Goal: Use online tool/utility: Utilize a website feature to perform a specific function

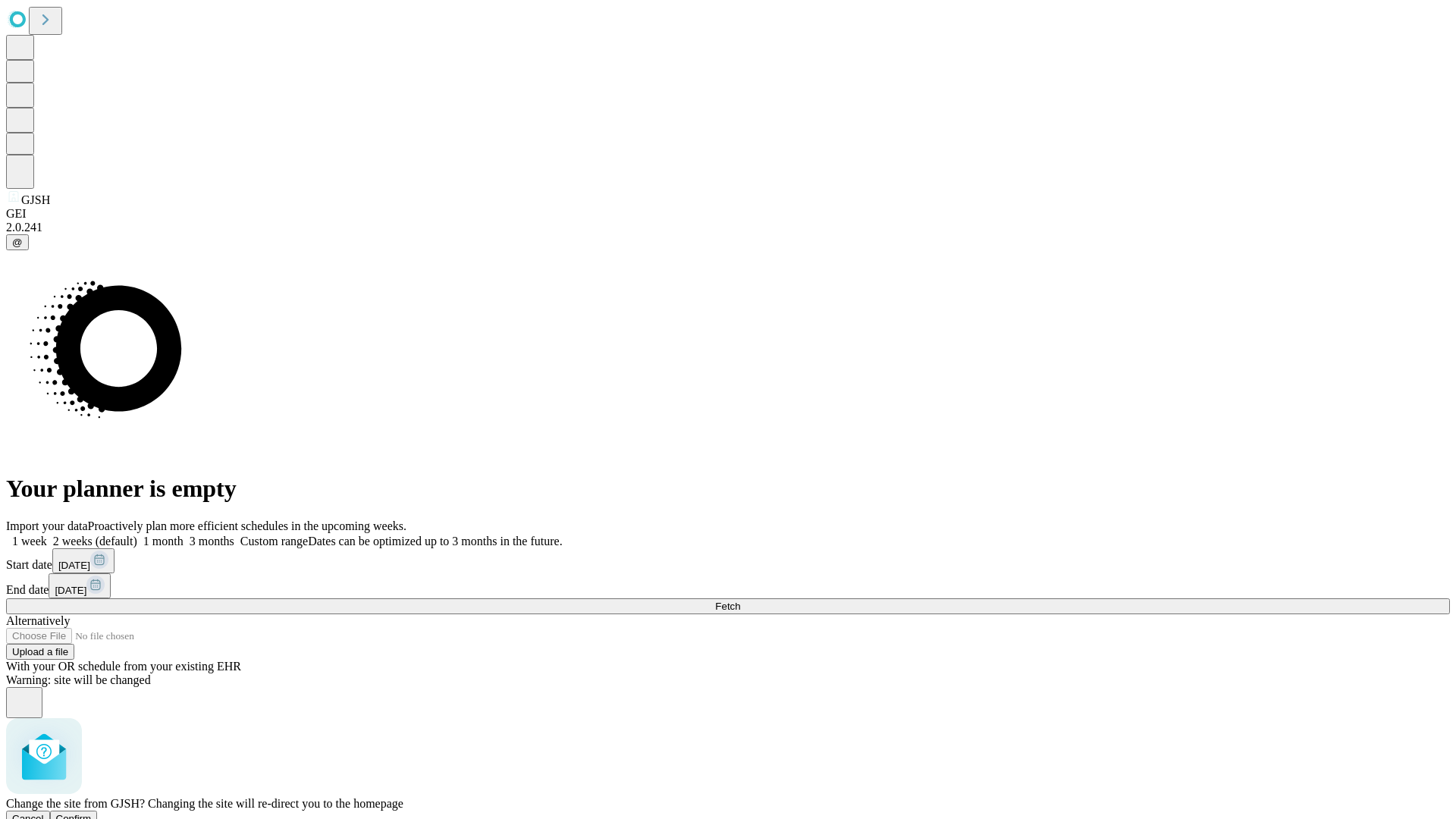
click at [92, 813] on span "Confirm" at bounding box center [74, 819] width 36 height 12
click at [47, 535] on label "1 week" at bounding box center [26, 541] width 40 height 13
click at [740, 601] on span "Fetch" at bounding box center [728, 607] width 25 height 12
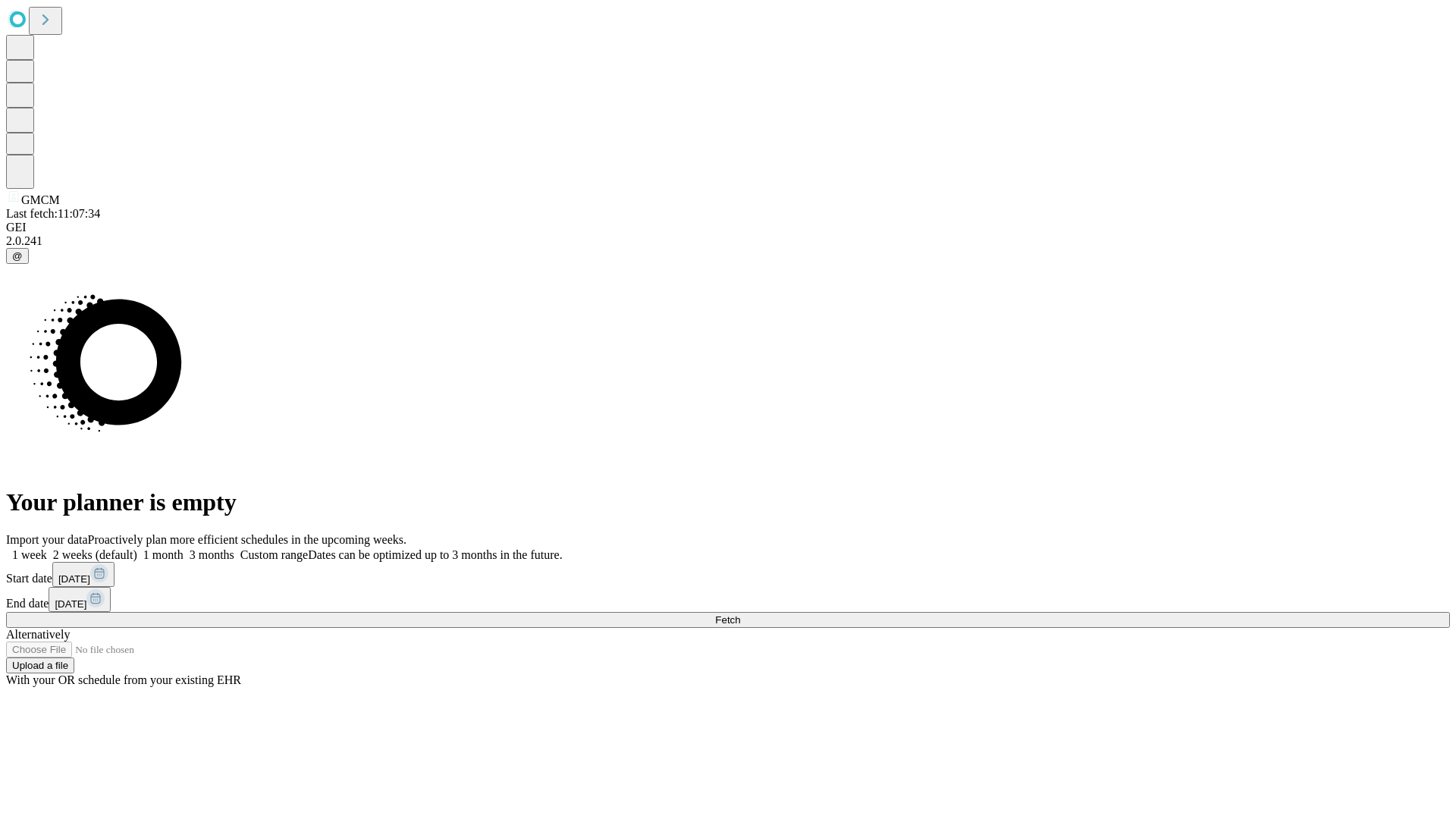
click at [47, 549] on label "1 week" at bounding box center [26, 555] width 40 height 13
click at [740, 614] on span "Fetch" at bounding box center [728, 620] width 25 height 12
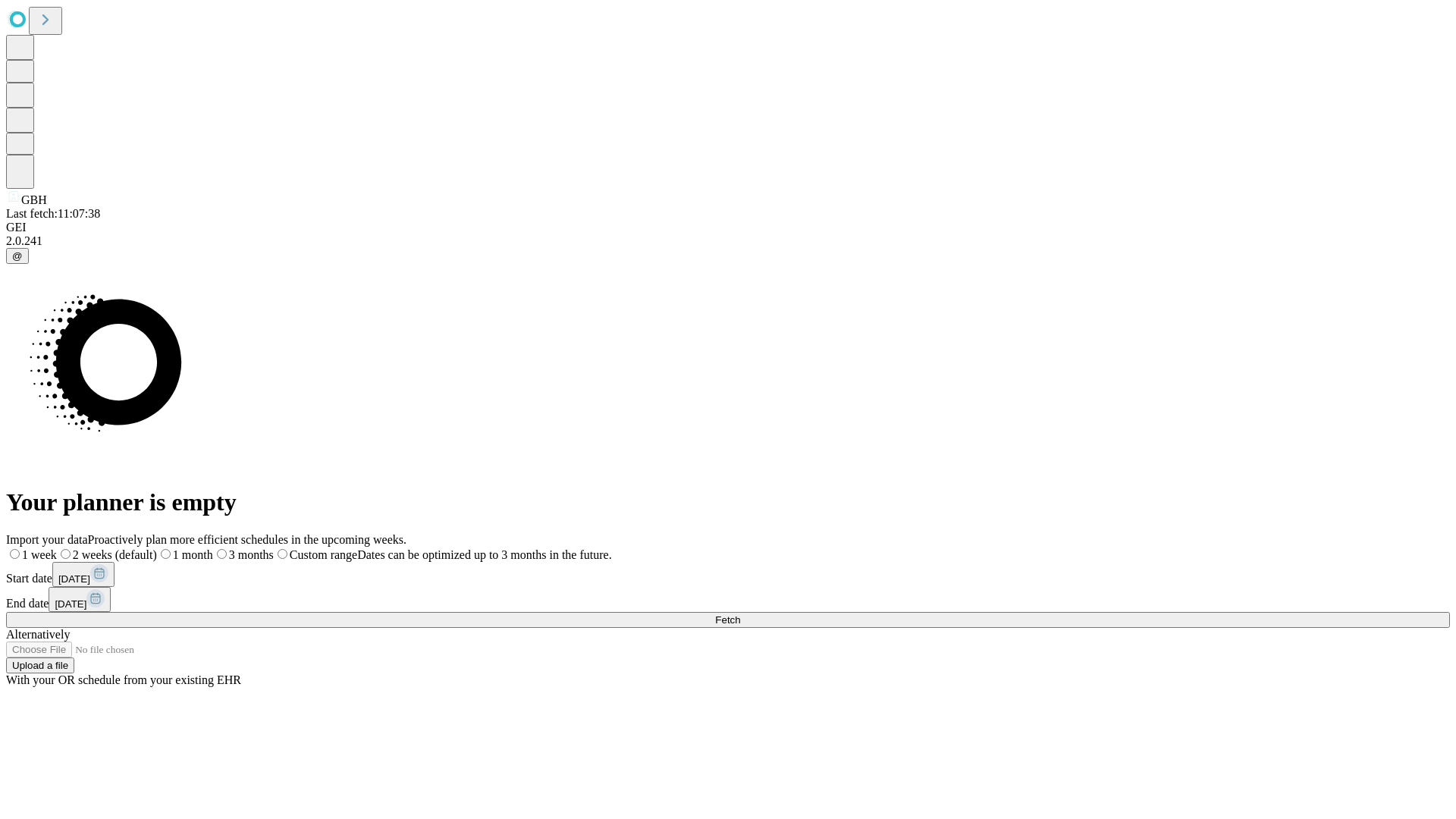
click at [57, 549] on label "1 week" at bounding box center [31, 555] width 50 height 13
click at [740, 614] on span "Fetch" at bounding box center [728, 620] width 25 height 12
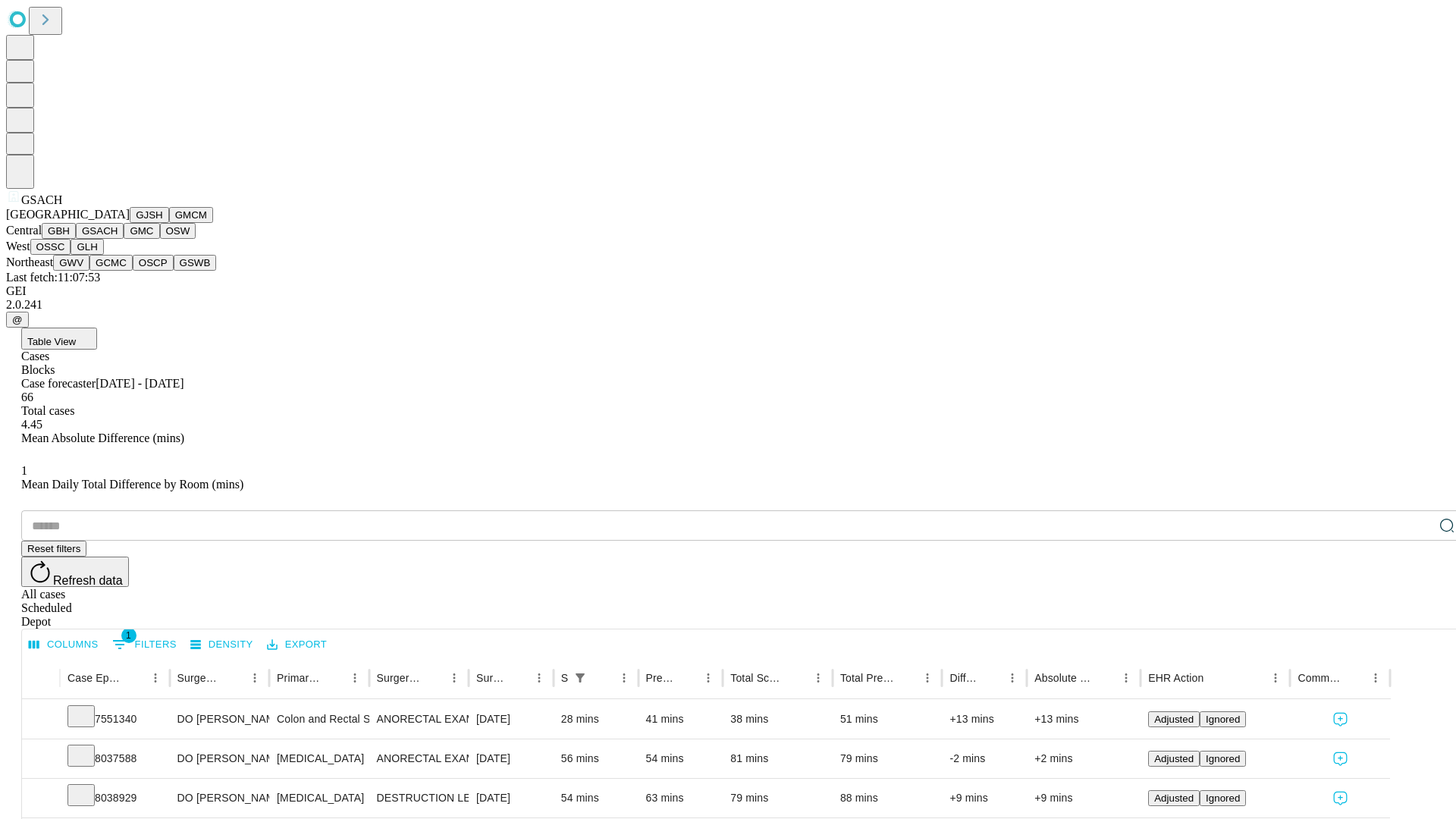
click at [123, 239] on button "GMC" at bounding box center [141, 231] width 36 height 16
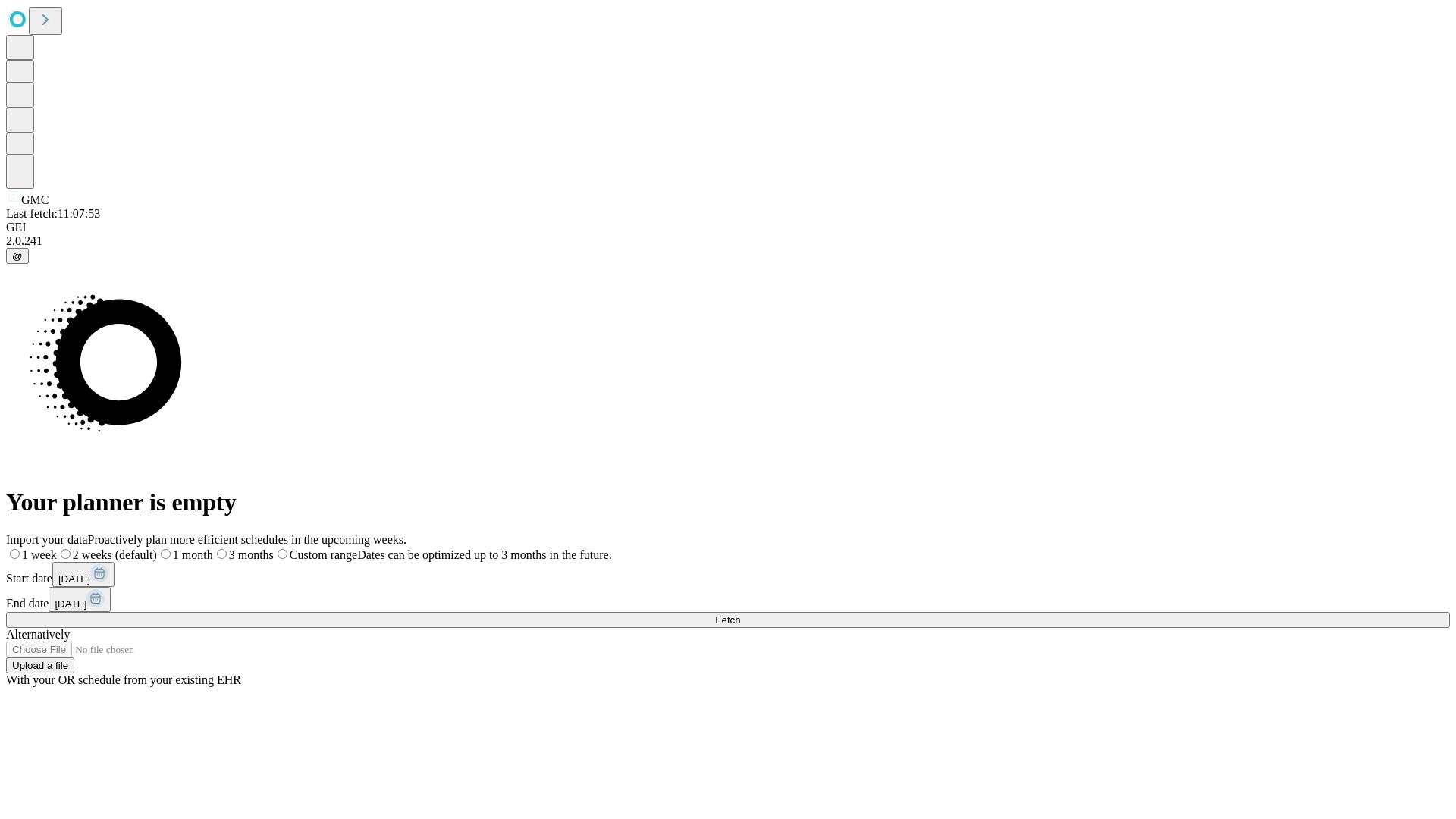
click at [57, 549] on label "1 week" at bounding box center [31, 555] width 50 height 13
click at [740, 614] on span "Fetch" at bounding box center [728, 620] width 25 height 12
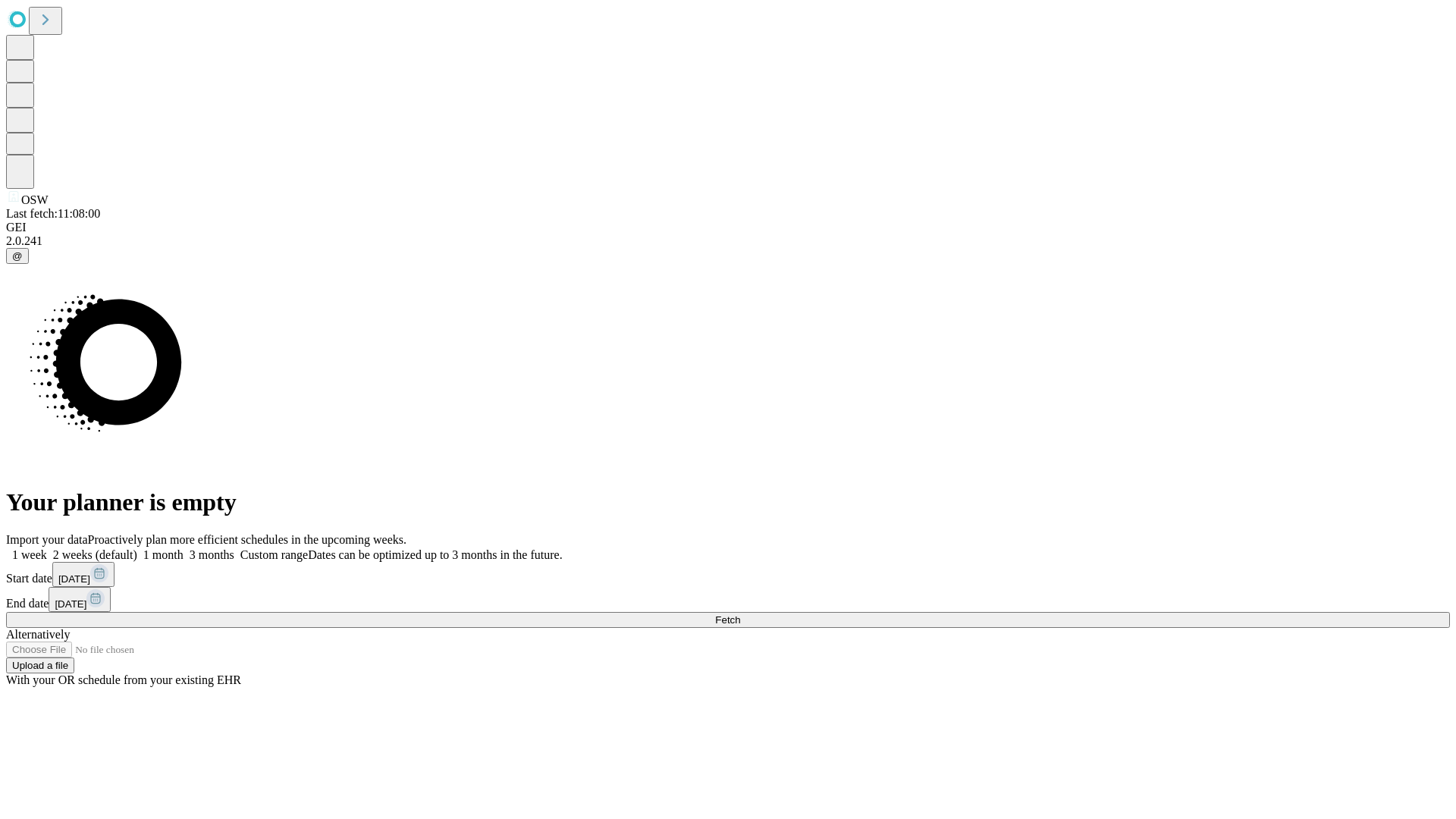
click at [47, 549] on label "1 week" at bounding box center [26, 555] width 40 height 13
click at [740, 614] on span "Fetch" at bounding box center [728, 620] width 25 height 12
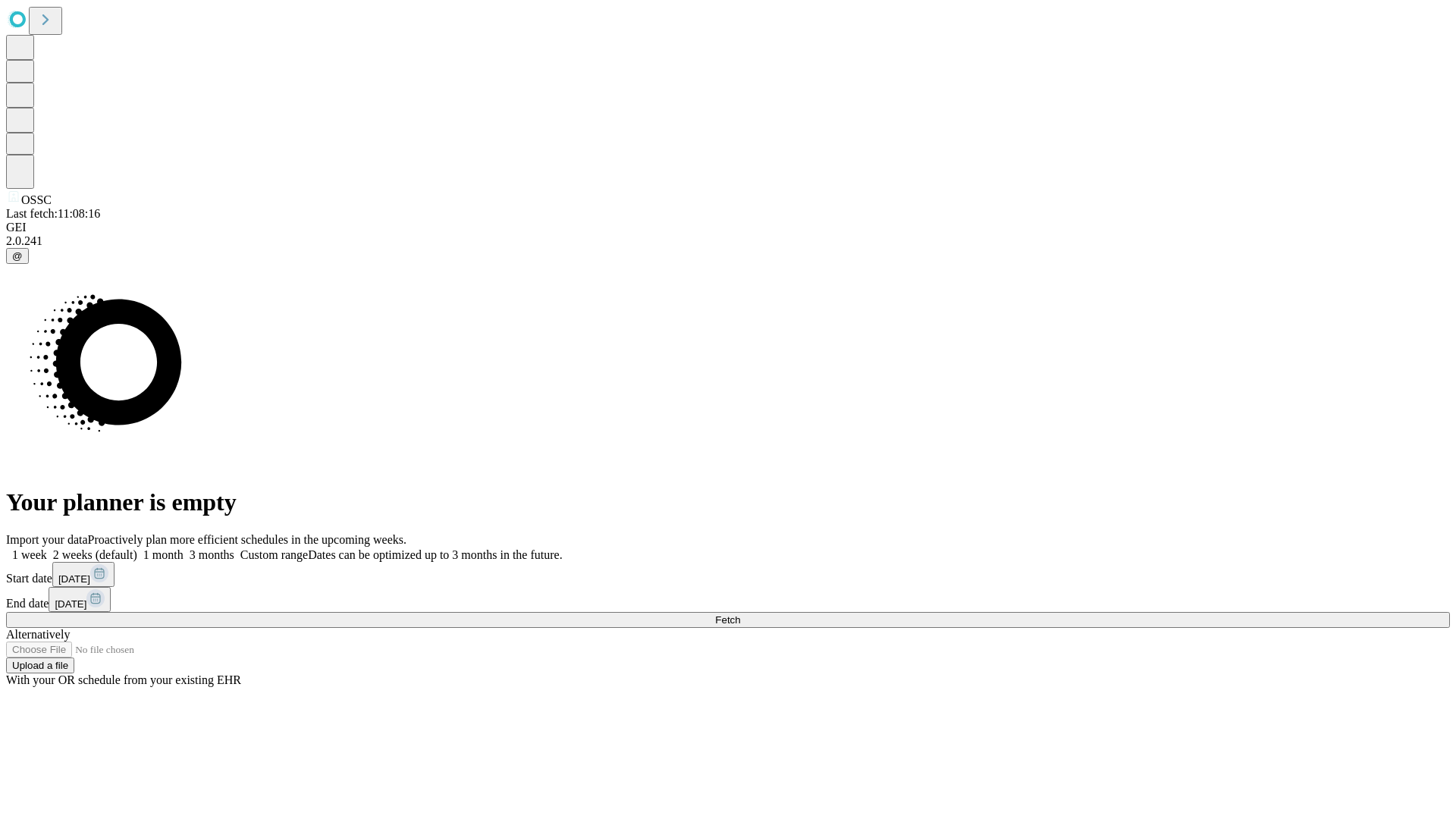
click at [740, 614] on span "Fetch" at bounding box center [728, 620] width 25 height 12
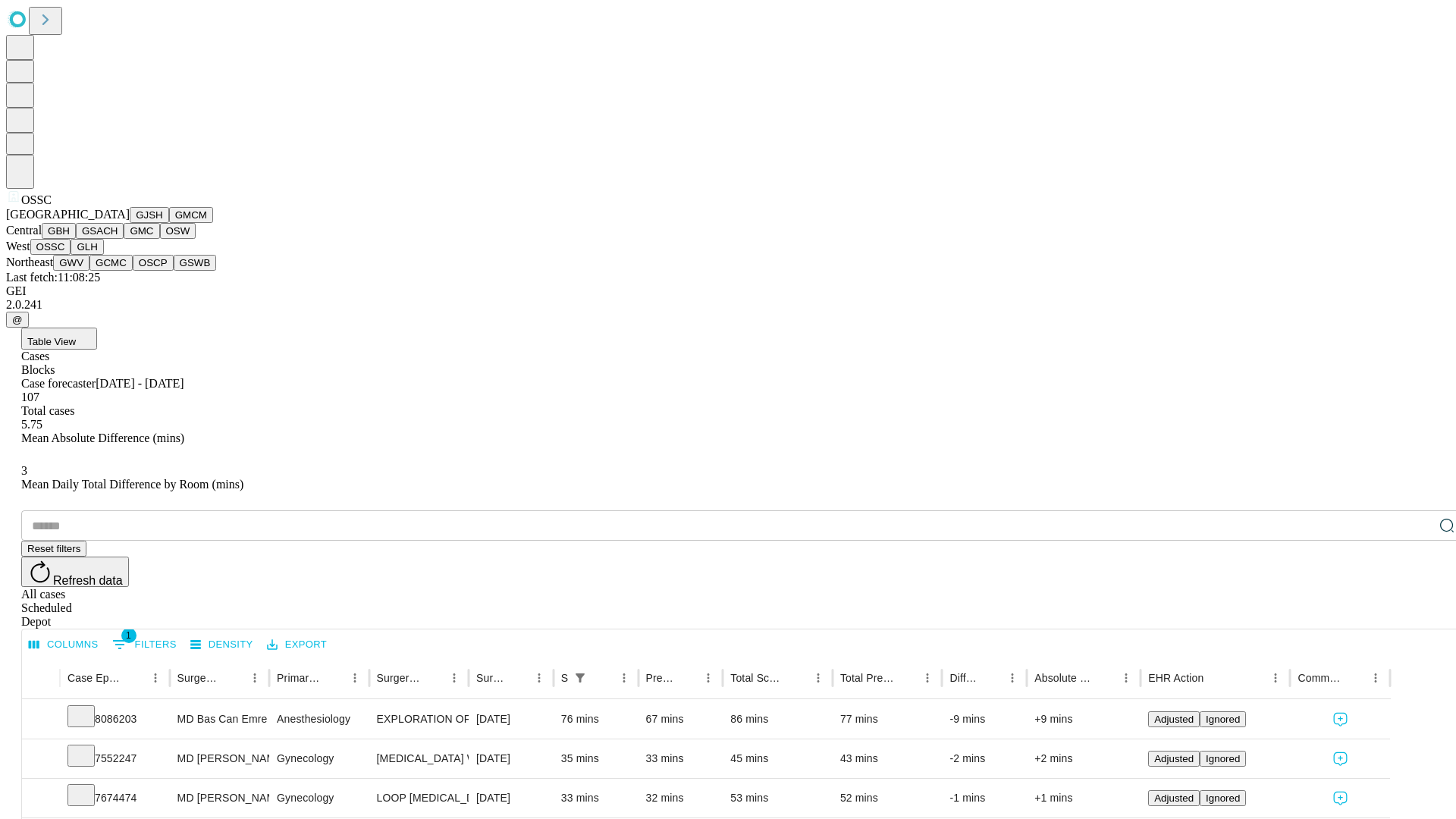
click at [104, 255] on button "GLH" at bounding box center [86, 247] width 33 height 16
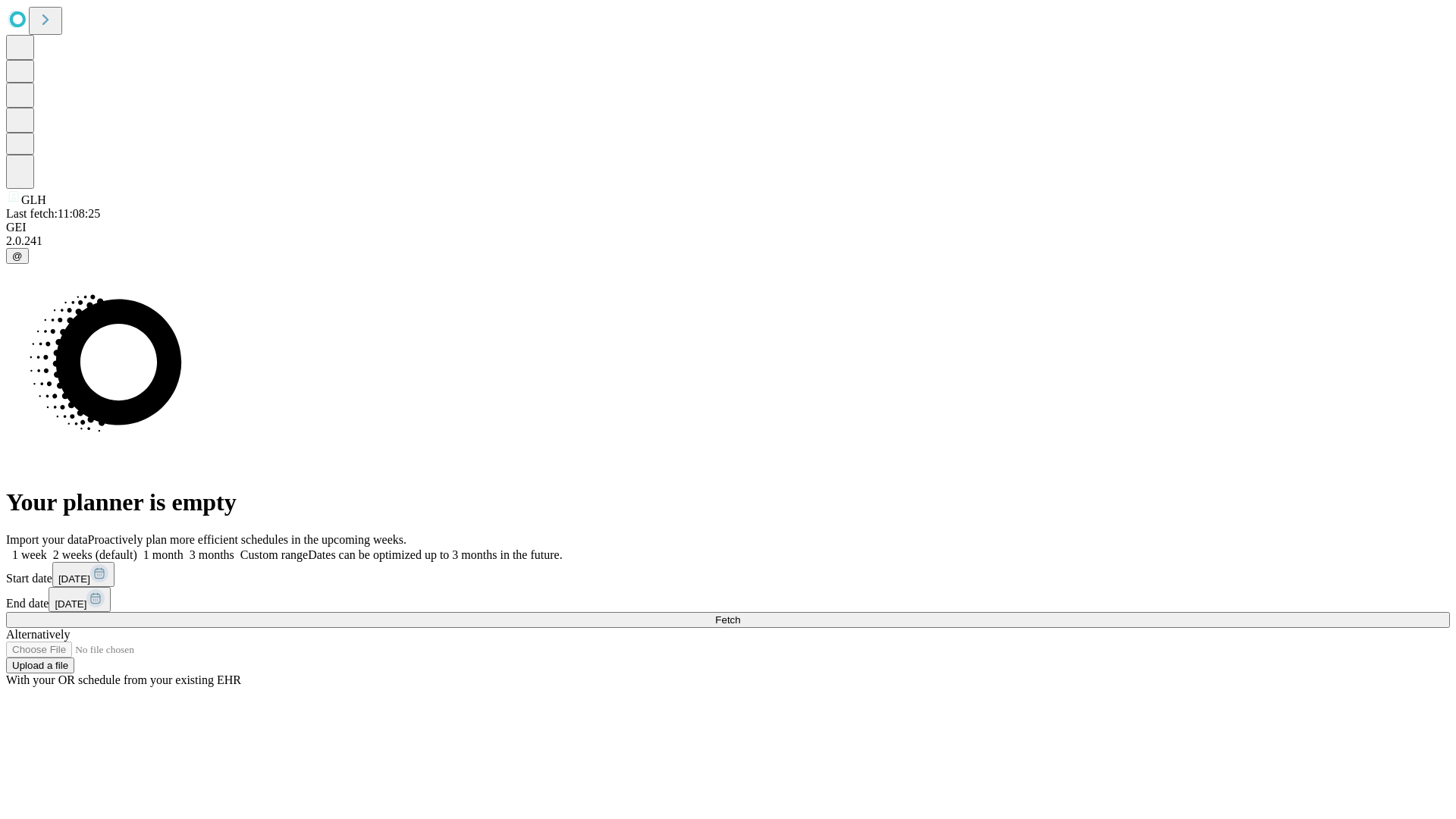
click at [47, 549] on label "1 week" at bounding box center [26, 555] width 40 height 13
click at [740, 614] on span "Fetch" at bounding box center [728, 620] width 25 height 12
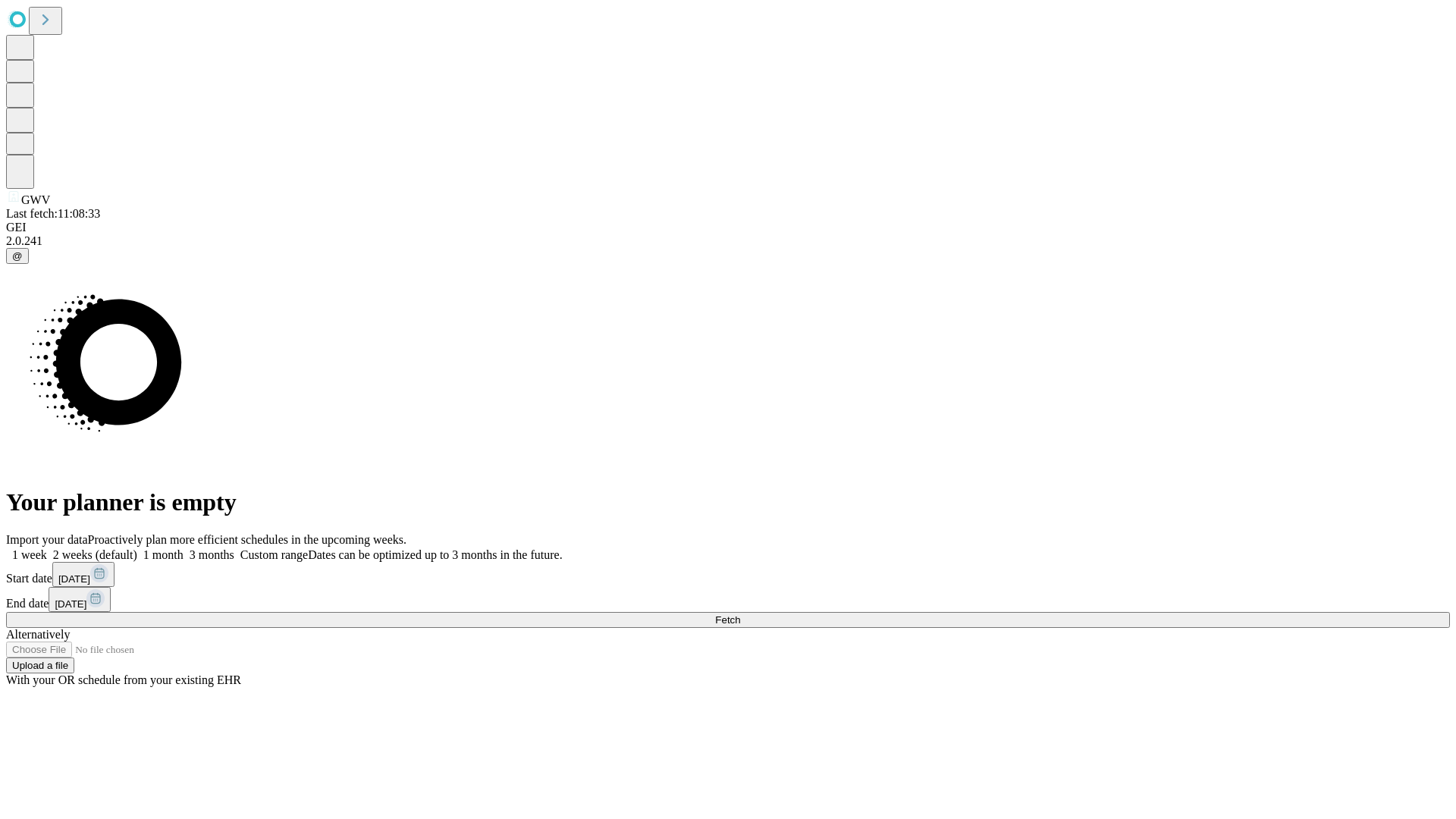
click at [47, 549] on label "1 week" at bounding box center [26, 555] width 40 height 13
click at [740, 614] on span "Fetch" at bounding box center [728, 620] width 25 height 12
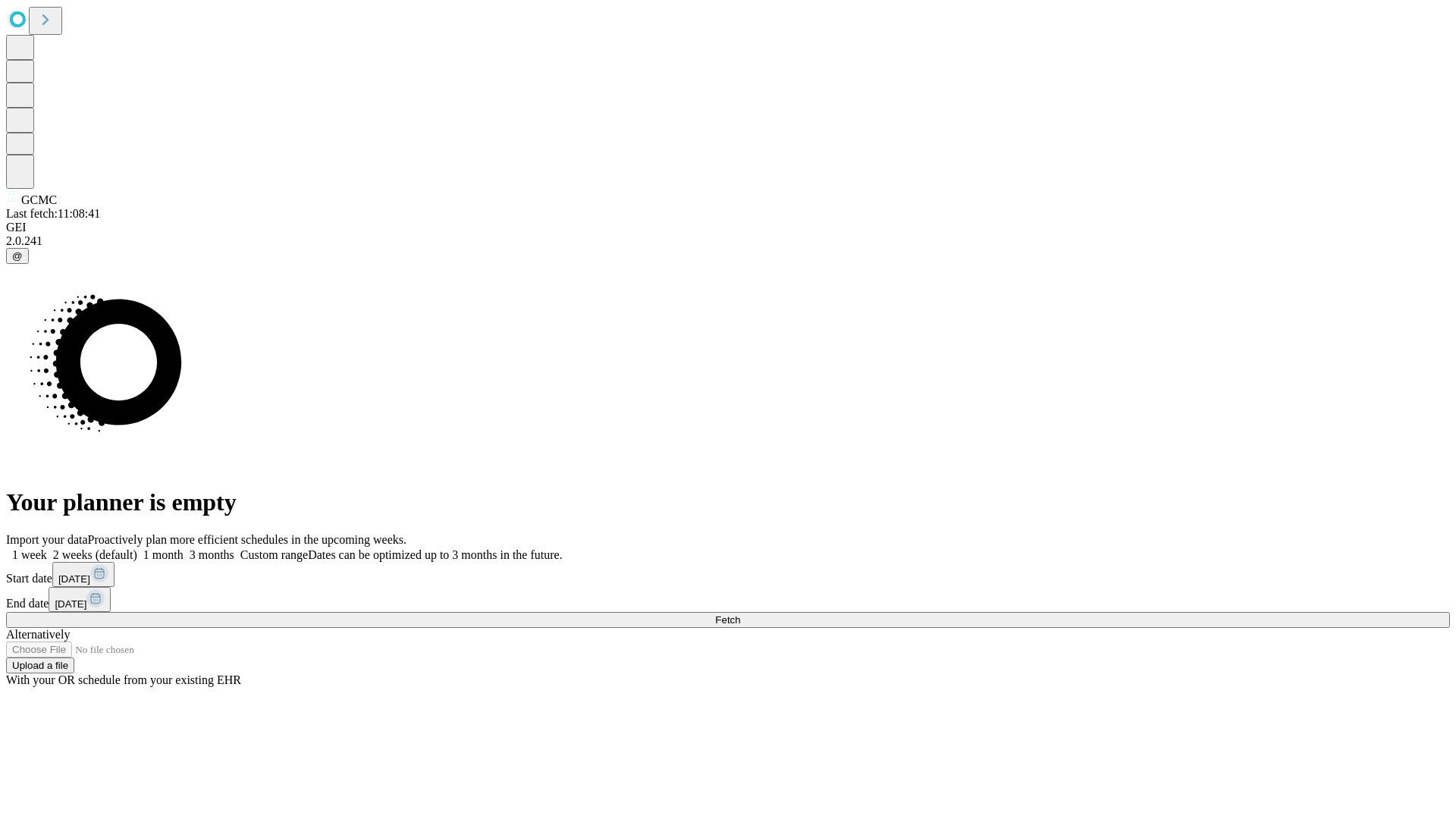
click at [47, 549] on label "1 week" at bounding box center [26, 555] width 40 height 13
click at [740, 614] on span "Fetch" at bounding box center [728, 620] width 25 height 12
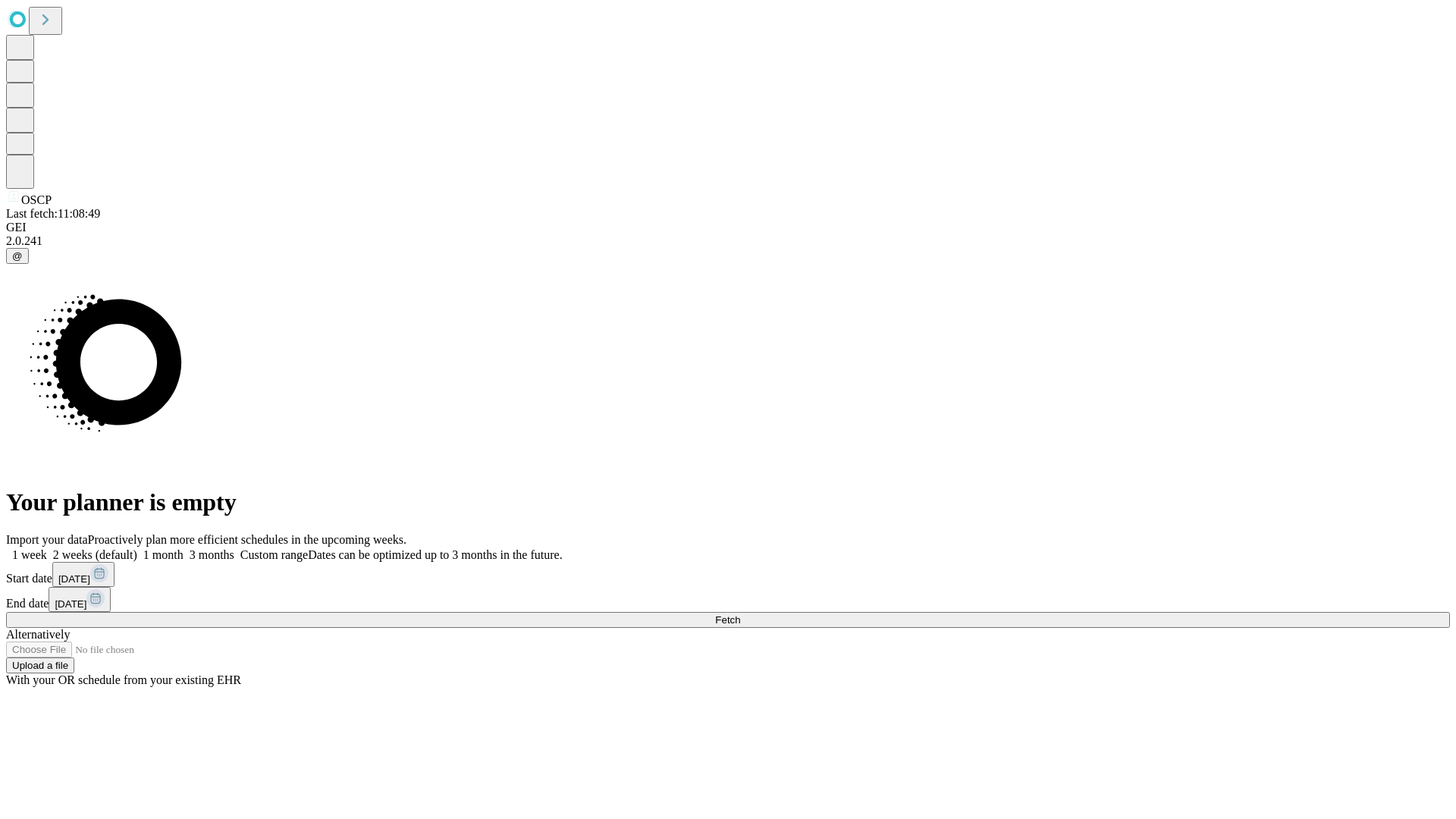
click at [47, 549] on label "1 week" at bounding box center [26, 555] width 40 height 13
click at [740, 614] on span "Fetch" at bounding box center [728, 620] width 25 height 12
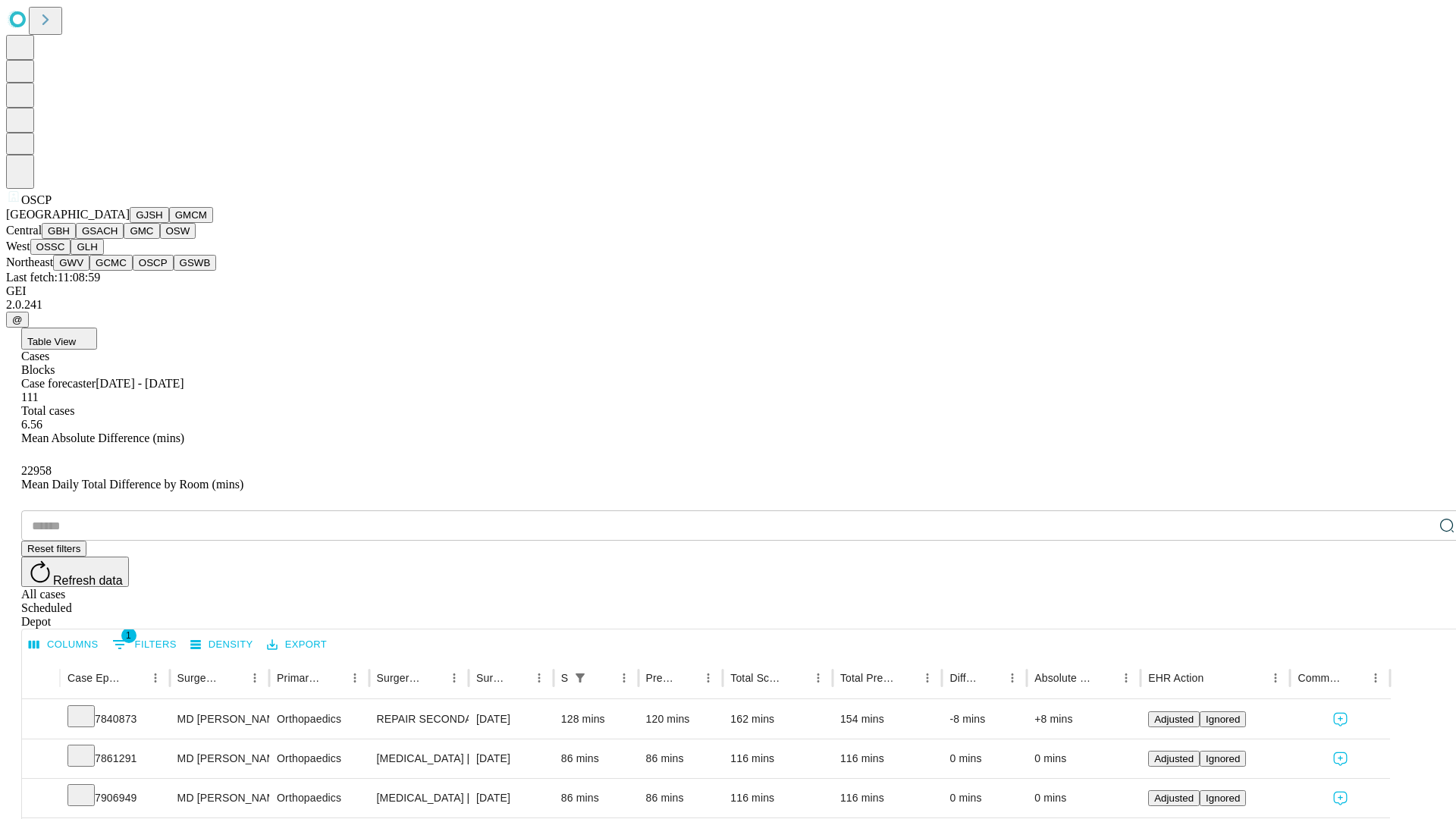
click at [174, 270] on button "GSWB" at bounding box center [195, 262] width 43 height 16
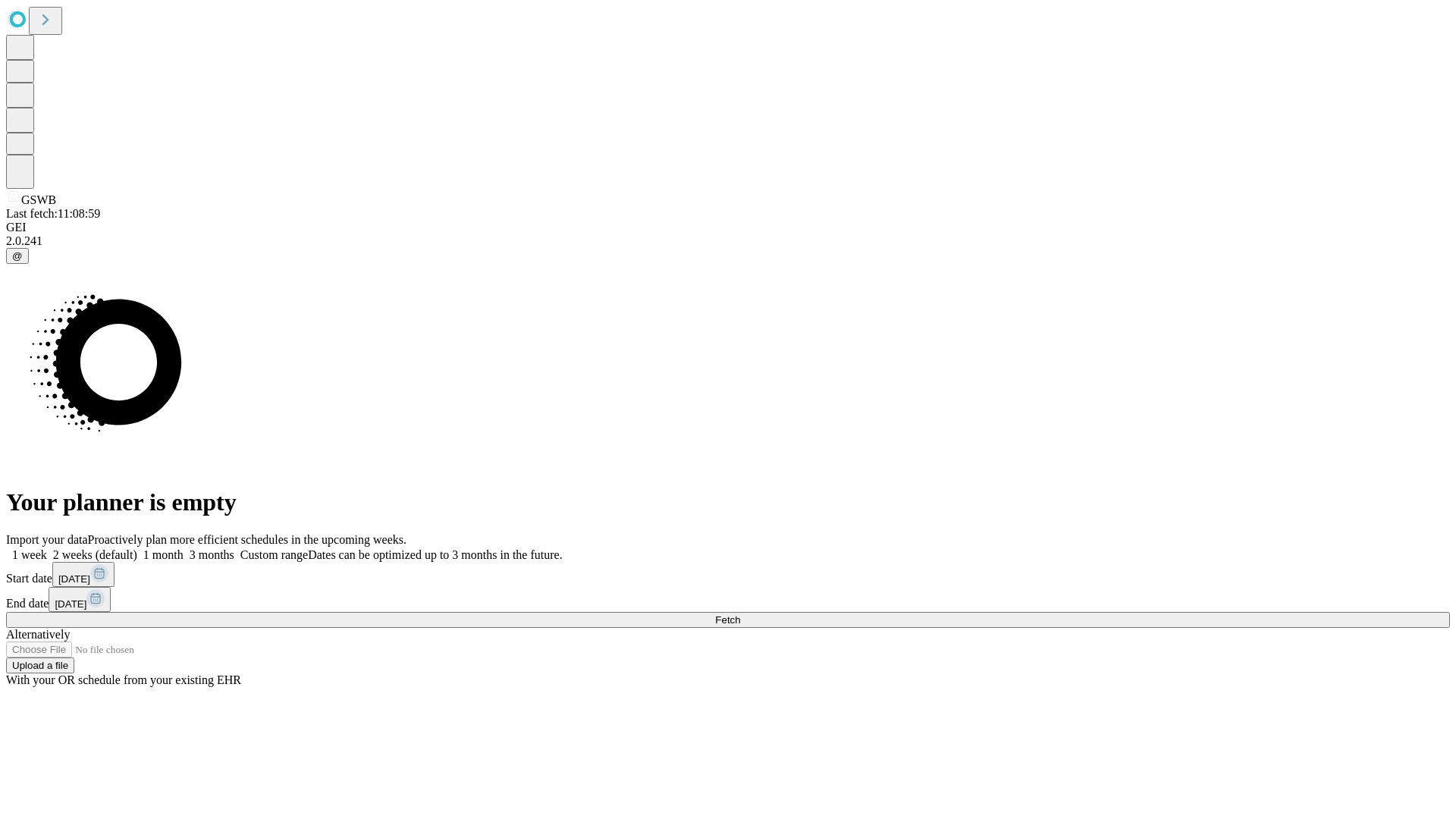
click at [47, 549] on label "1 week" at bounding box center [26, 555] width 40 height 13
click at [740, 614] on span "Fetch" at bounding box center [728, 620] width 25 height 12
